Goal: Download file/media

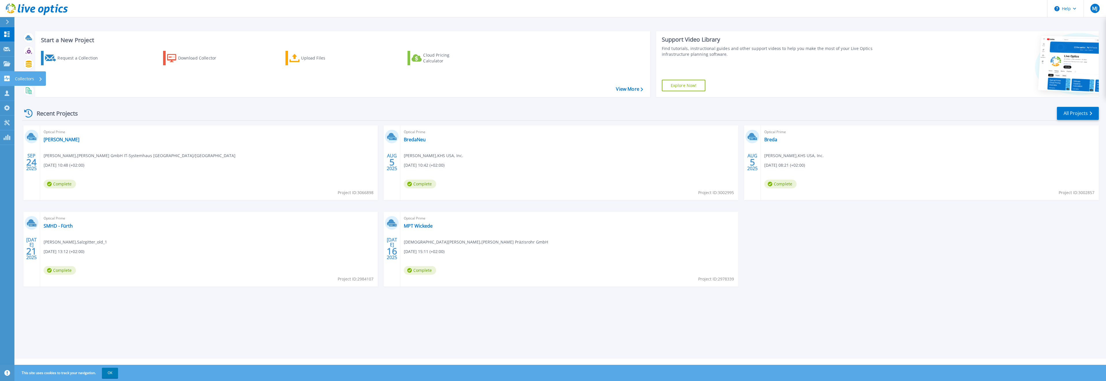
click at [6, 77] on icon at bounding box center [6, 78] width 7 height 5
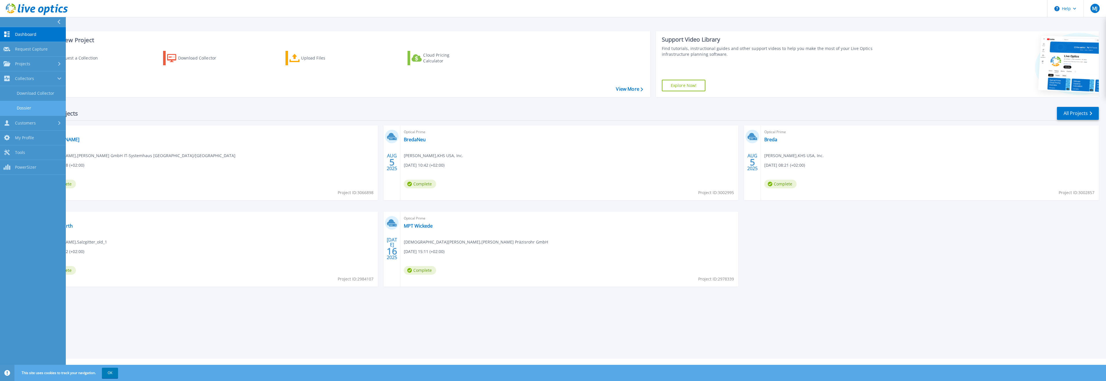
click at [46, 108] on link "Dossier" at bounding box center [33, 108] width 66 height 15
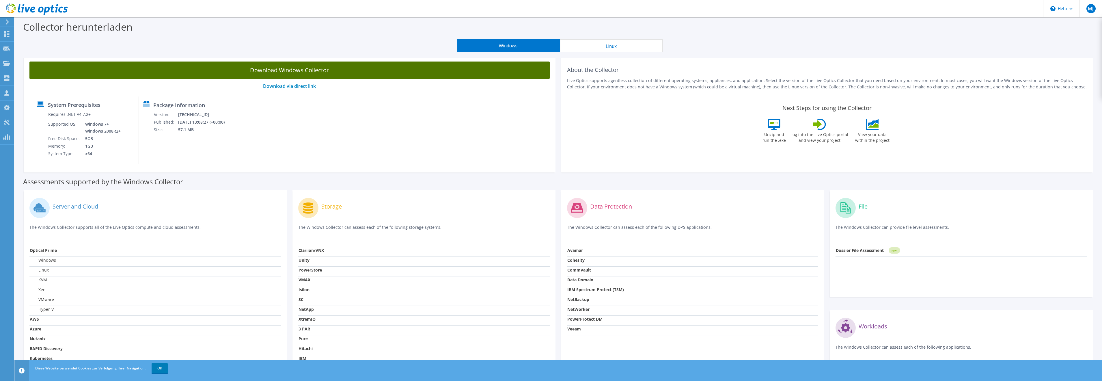
click at [319, 69] on link "Download Windows Collector" at bounding box center [289, 69] width 520 height 17
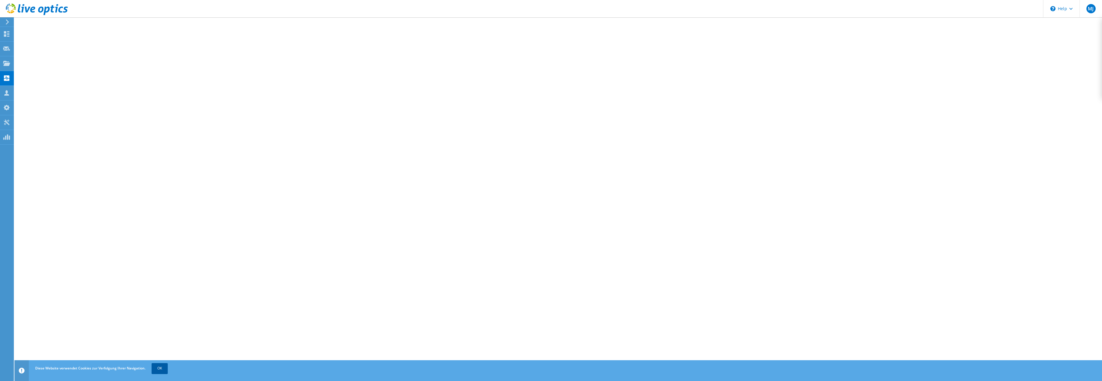
click at [160, 370] on link "OK" at bounding box center [160, 368] width 16 height 10
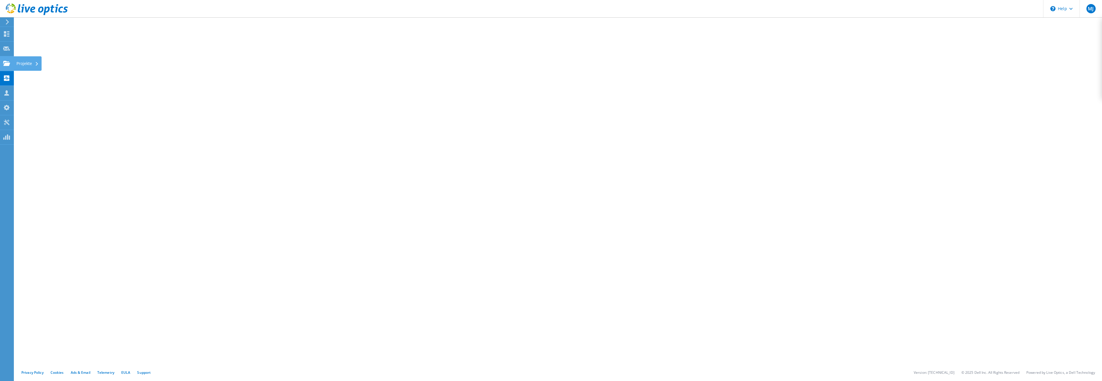
click at [6, 63] on use at bounding box center [6, 63] width 7 height 5
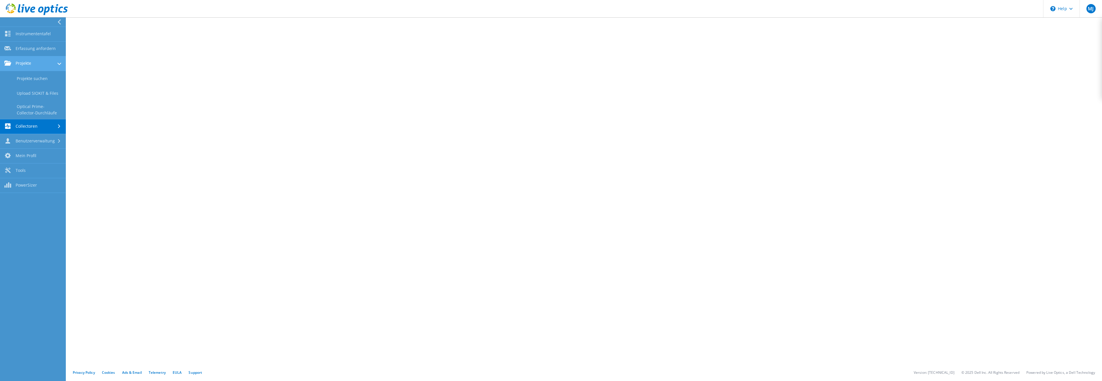
click at [46, 59] on link "Projekte" at bounding box center [33, 63] width 66 height 15
click at [44, 61] on link "Projekte" at bounding box center [33, 63] width 66 height 15
click at [41, 77] on link "Projekte suchen" at bounding box center [33, 78] width 66 height 15
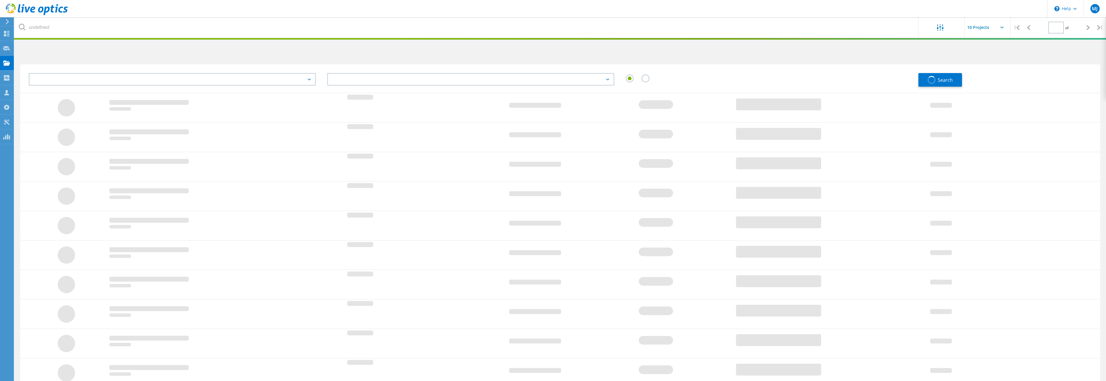
type input "1"
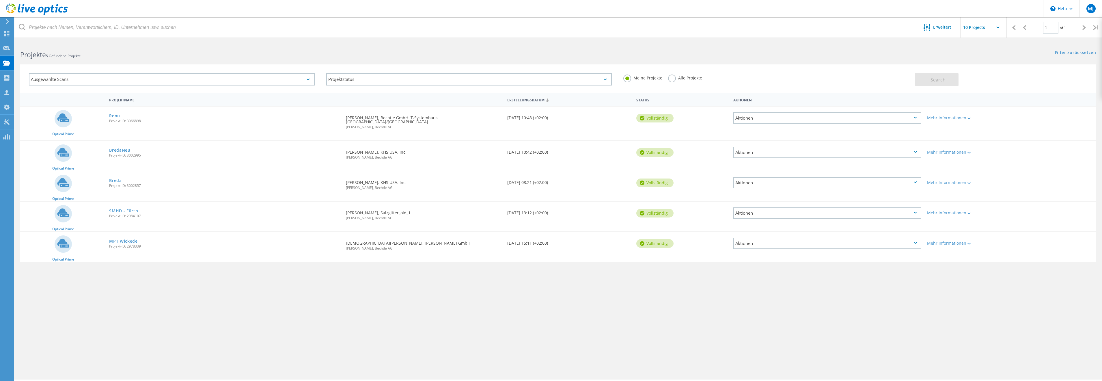
click at [160, 74] on div "Ausgewählte Scans" at bounding box center [172, 79] width 286 height 12
click at [221, 59] on h2 "Projekte 5 Gefundene Projekte" at bounding box center [286, 55] width 532 height 10
click at [333, 78] on div "Projektstatus" at bounding box center [469, 79] width 286 height 12
click at [336, 77] on div "Projektstatus" at bounding box center [469, 79] width 286 height 12
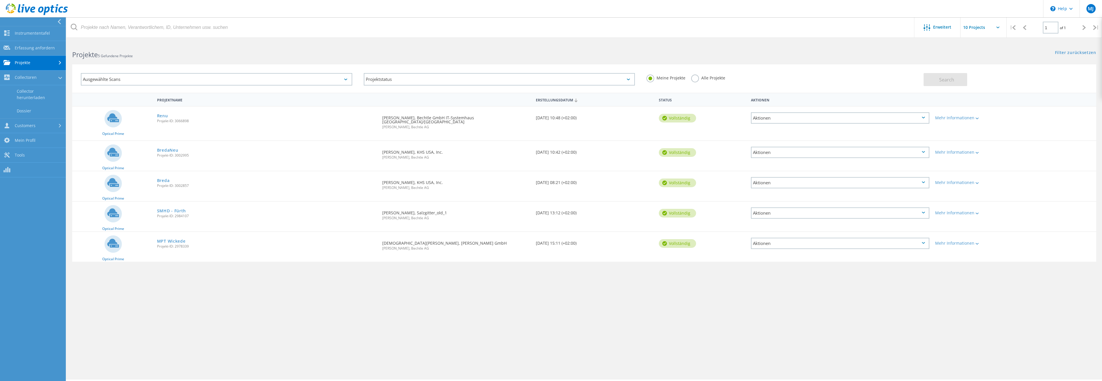
click at [163, 300] on div "Erweitert | 1 of 1 | E-Mail-Adresse Projektname Firma Erstellungsdatum Projekt-…" at bounding box center [584, 210] width 1036 height 337
